Goal: Check status

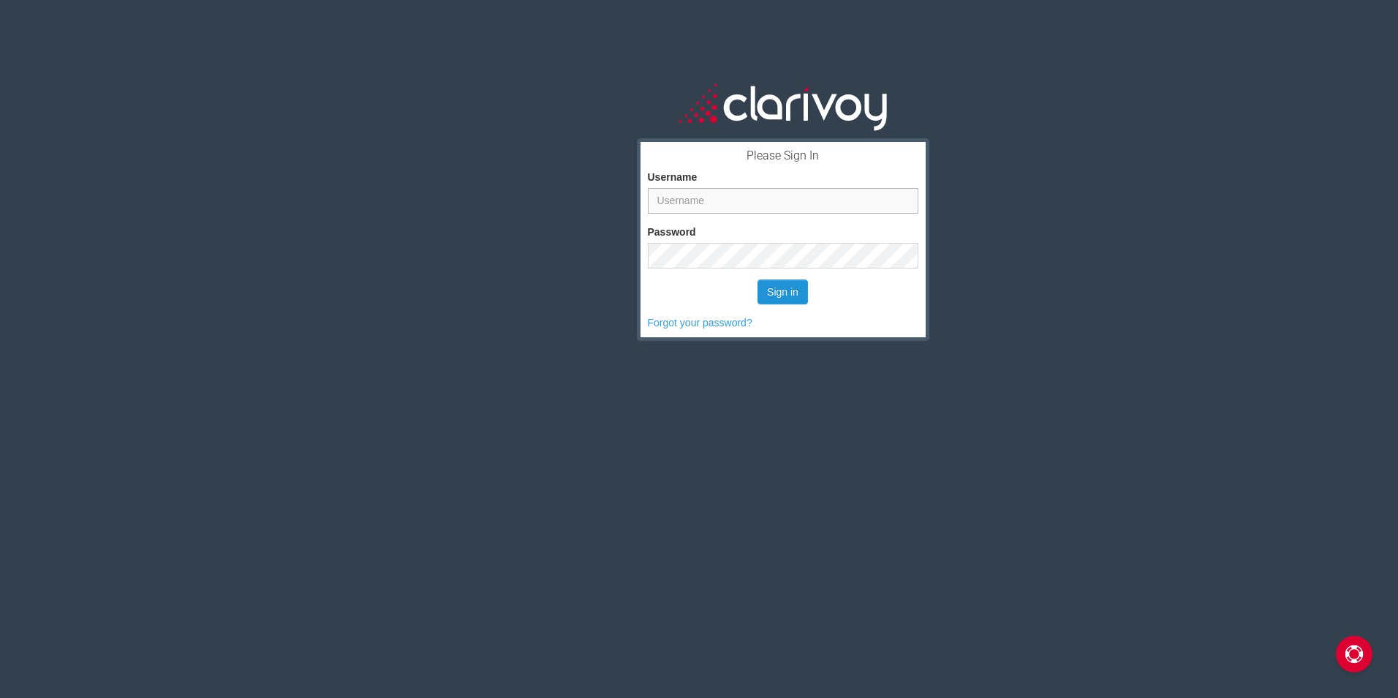
type input "hjohnston"
click at [783, 295] on button "Sign in" at bounding box center [783, 291] width 50 height 25
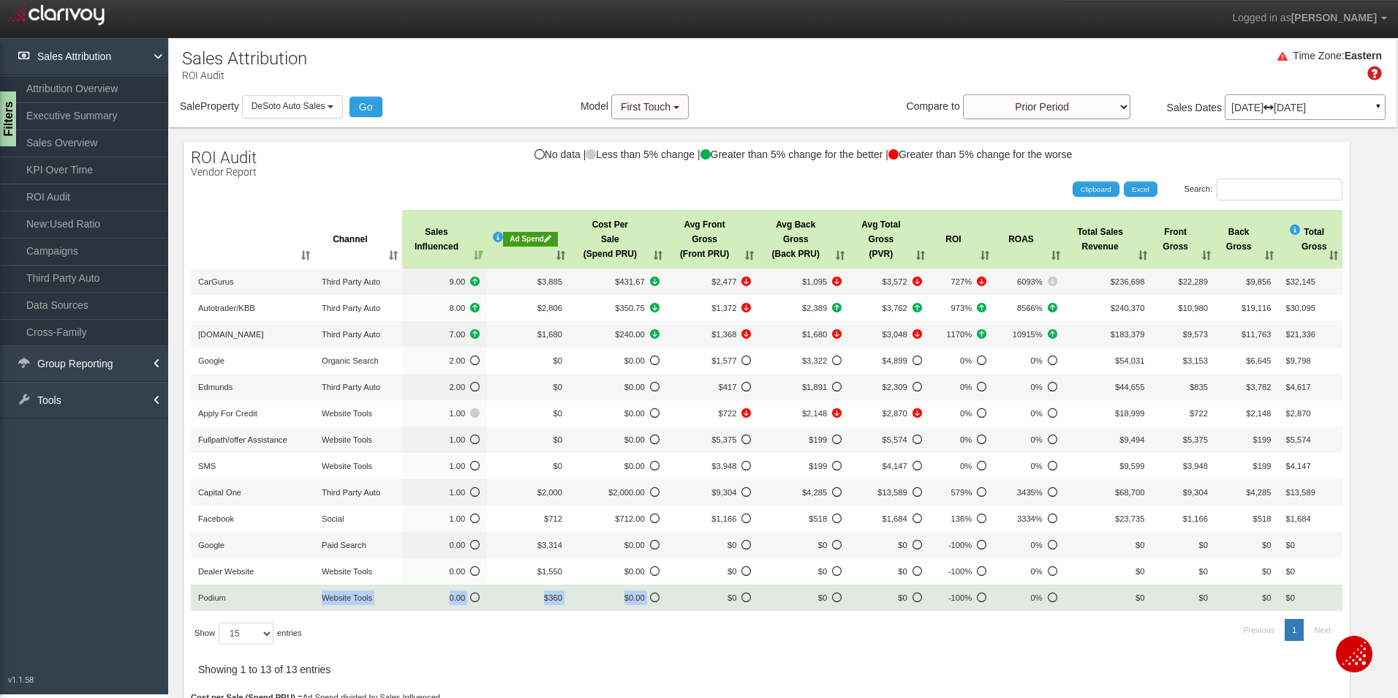
drag, startPoint x: 321, startPoint y: 597, endPoint x: 681, endPoint y: 592, distance: 359.8
click at [681, 592] on tr "Podium Website Tools 0.00 $360 $0.00 $0 $0 $0 -100% 0% $0 $0 $0 $0" at bounding box center [767, 597] width 1152 height 26
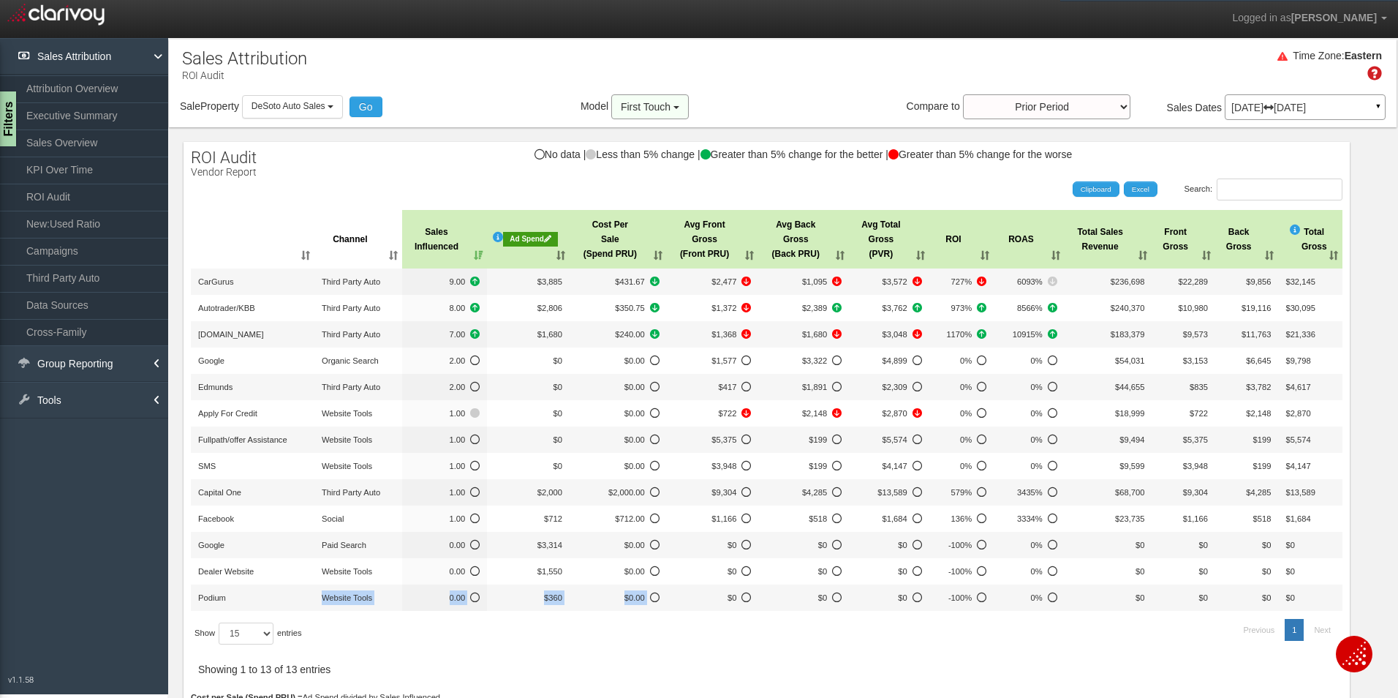
click at [663, 106] on span "First Touch" at bounding box center [646, 107] width 50 height 12
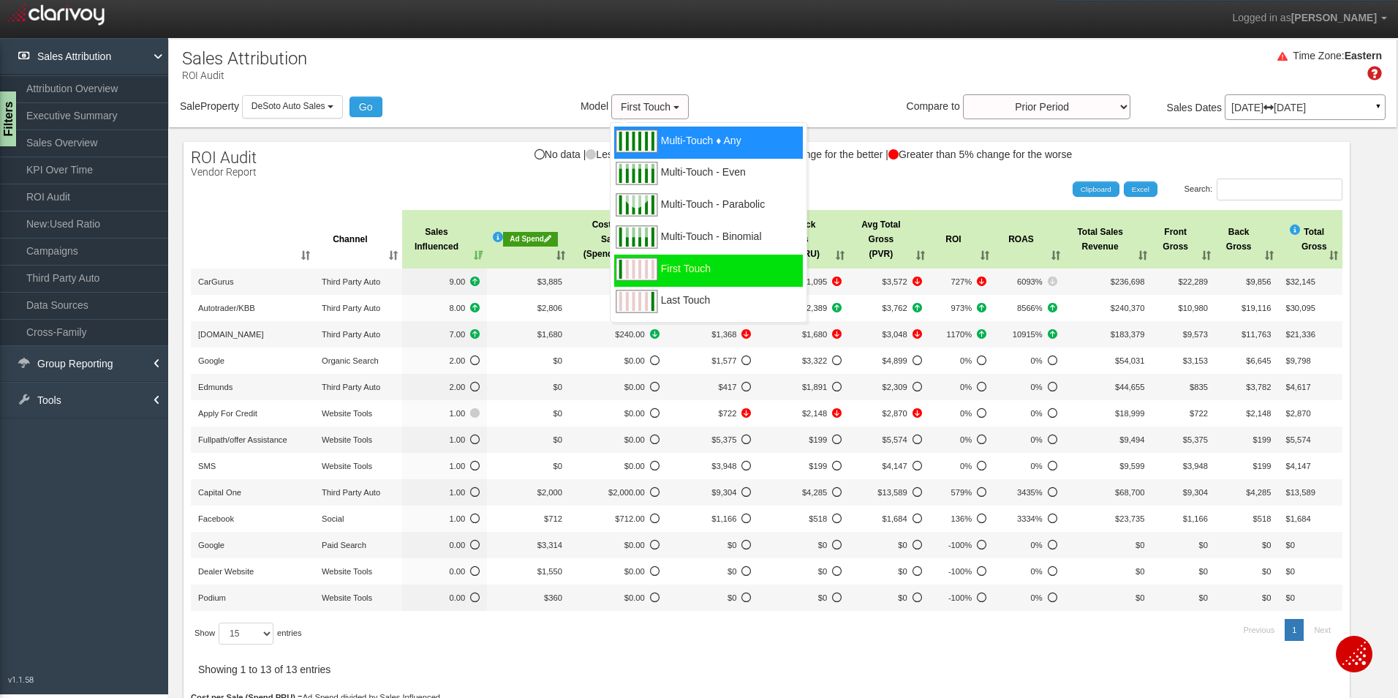
click at [720, 140] on span "Multi-Touch ♦ Any" at bounding box center [701, 149] width 80 height 18
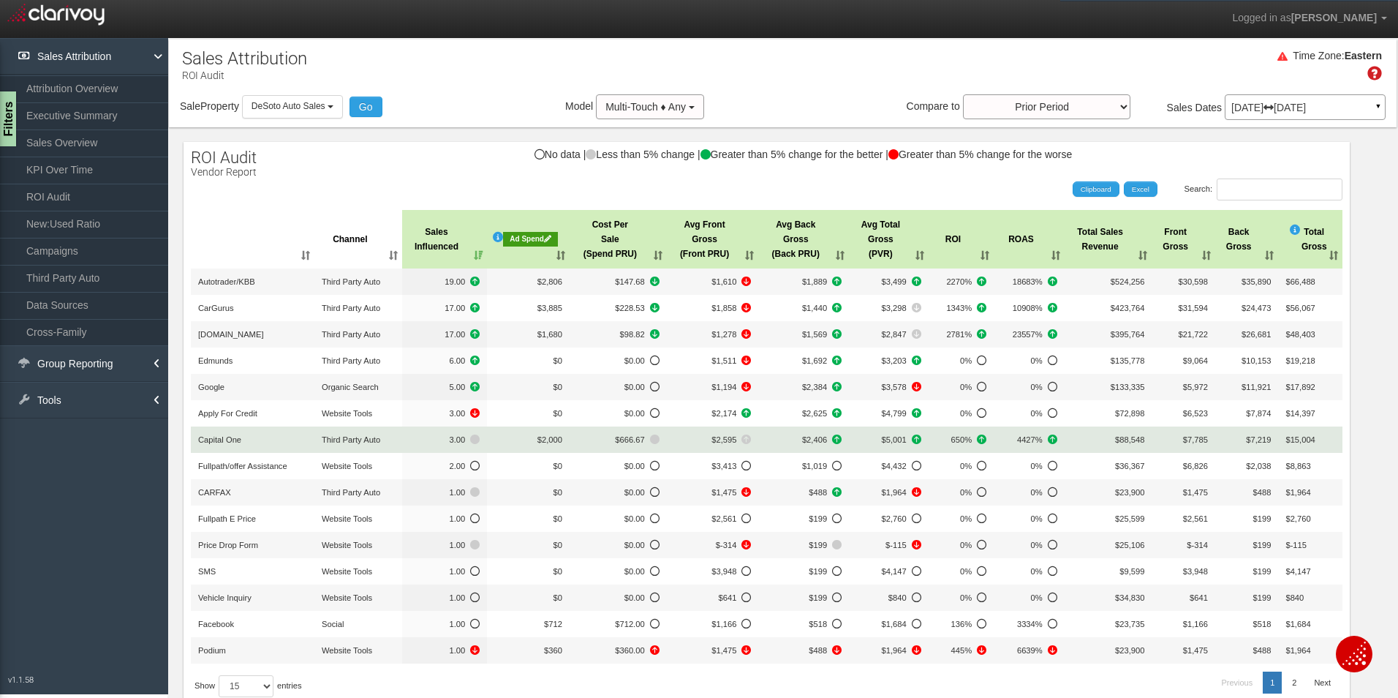
scroll to position [135, 0]
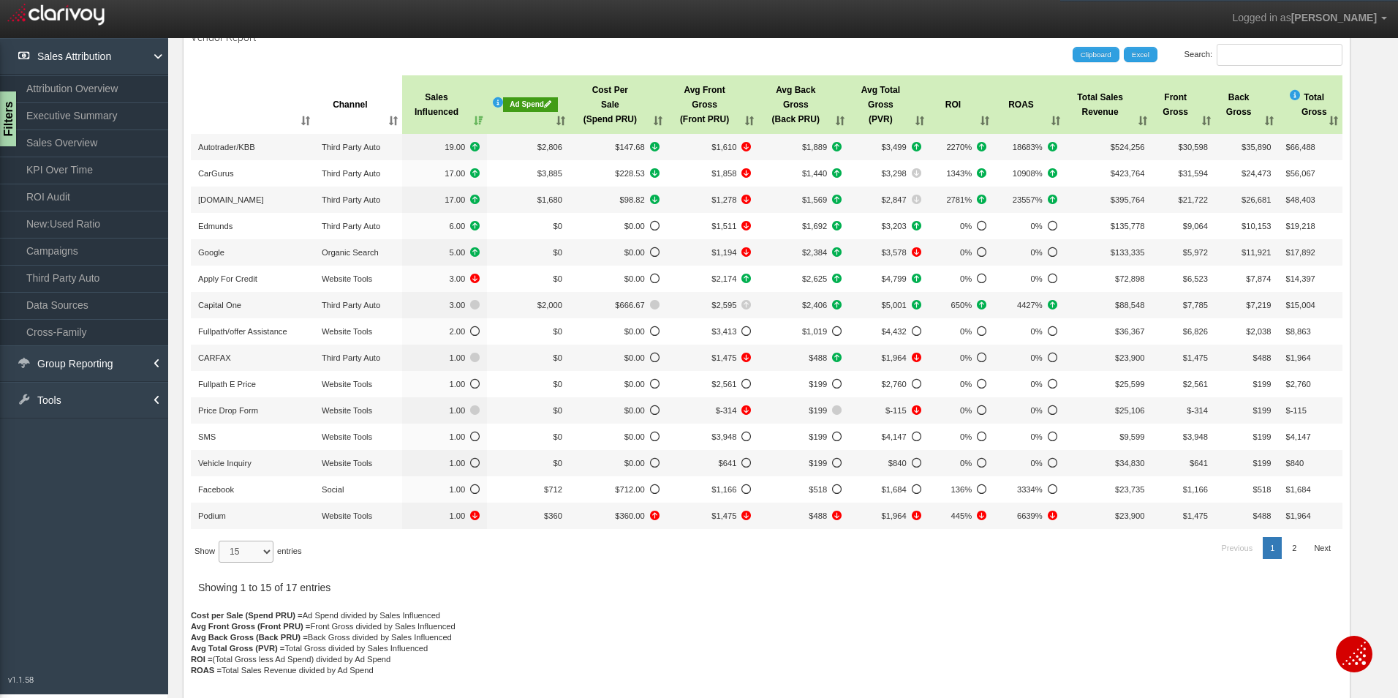
click at [252, 554] on select "15 30 50 All" at bounding box center [246, 551] width 55 height 22
select select "-1"
click at [221, 562] on select "15 30 50 All" at bounding box center [246, 551] width 55 height 22
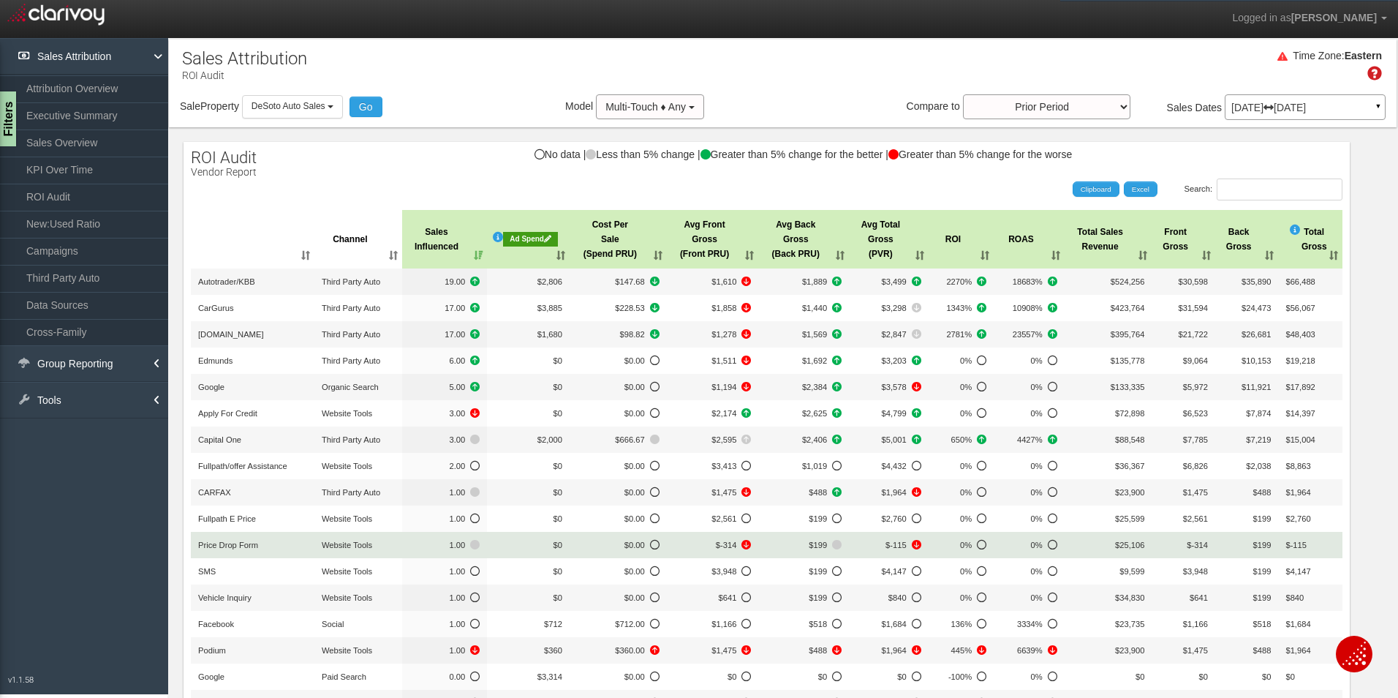
scroll to position [73, 0]
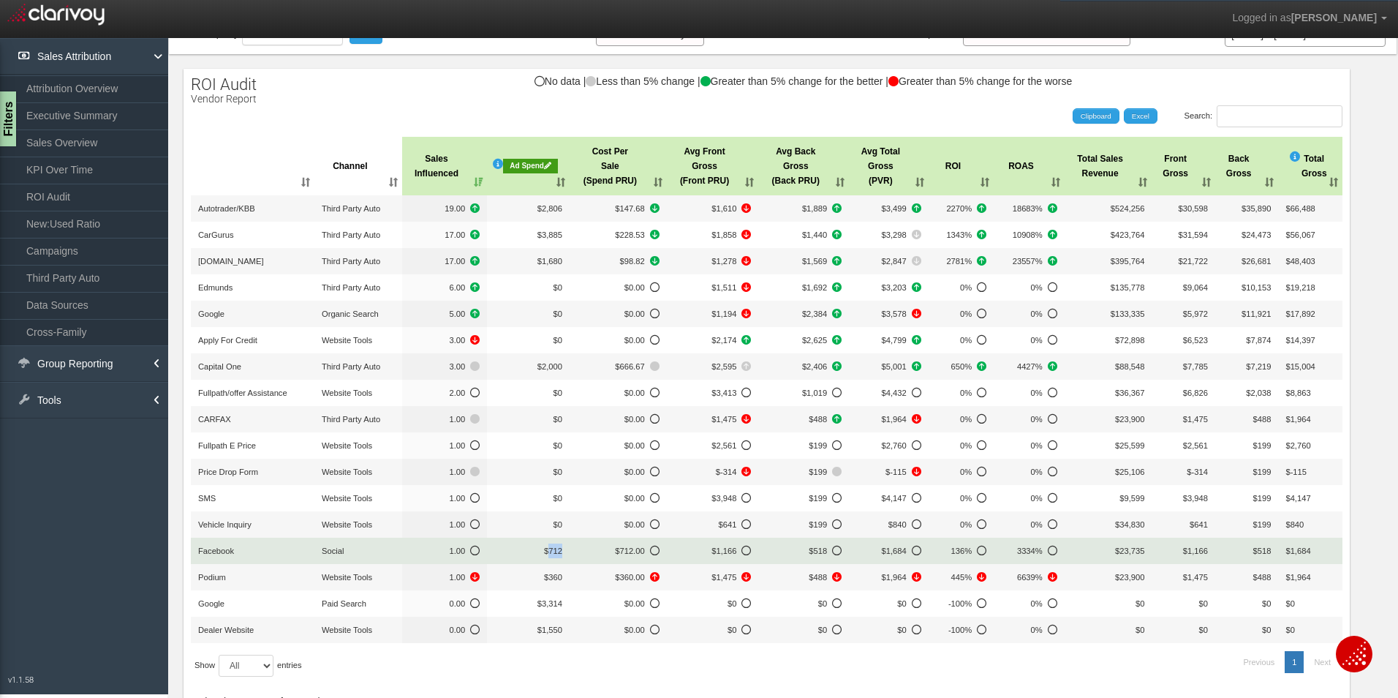
drag, startPoint x: 546, startPoint y: 555, endPoint x: 559, endPoint y: 550, distance: 14.1
click at [559, 550] on td "$712" at bounding box center [528, 551] width 83 height 26
drag, startPoint x: 448, startPoint y: 553, endPoint x: 465, endPoint y: 557, distance: 17.4
click at [465, 557] on span "1.00" at bounding box center [445, 550] width 71 height 15
